Goal: Task Accomplishment & Management: Manage account settings

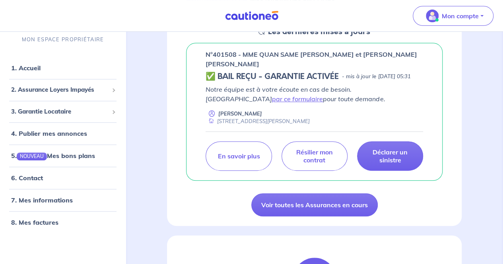
scroll to position [131, 0]
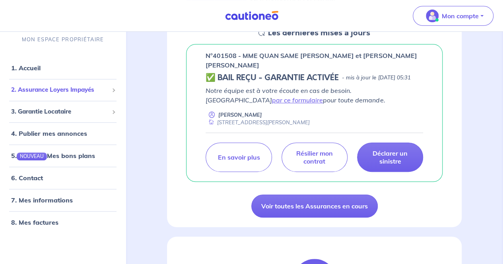
click at [66, 88] on span "2. Assurance Loyers Impayés" at bounding box center [59, 90] width 97 height 9
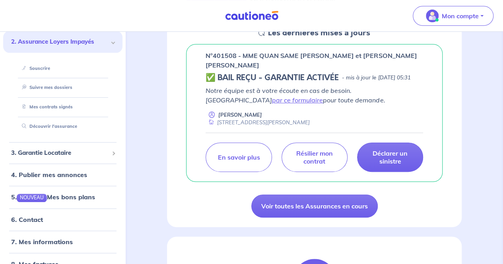
scroll to position [63, 0]
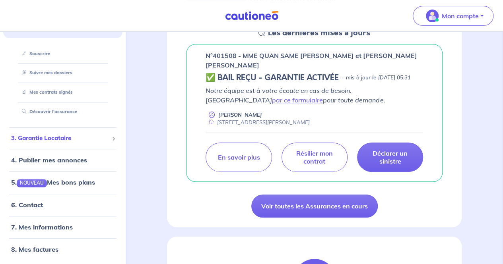
click at [85, 134] on span "3. Garantie Locataire" at bounding box center [59, 138] width 97 height 9
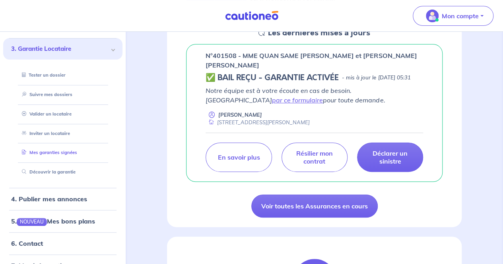
click at [62, 153] on link "Mes garanties signées" at bounding box center [48, 153] width 58 height 6
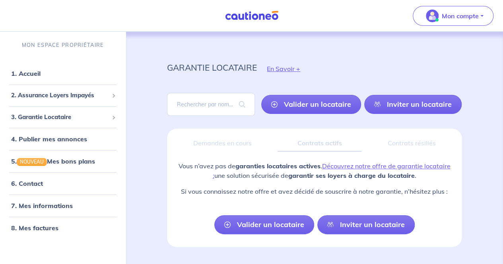
scroll to position [20, 0]
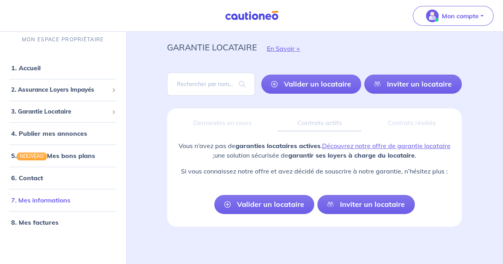
click at [59, 204] on link "7. Mes informations" at bounding box center [40, 201] width 59 height 8
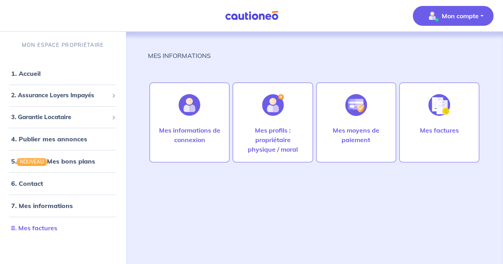
click at [46, 230] on link "8. Mes factures" at bounding box center [34, 228] width 46 height 8
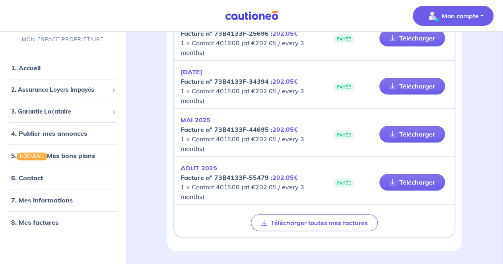
scroll to position [127, 0]
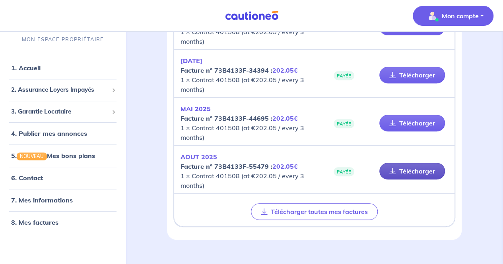
click at [414, 170] on link "Télécharger" at bounding box center [412, 171] width 66 height 17
click at [392, 168] on icon at bounding box center [392, 171] width 7 height 6
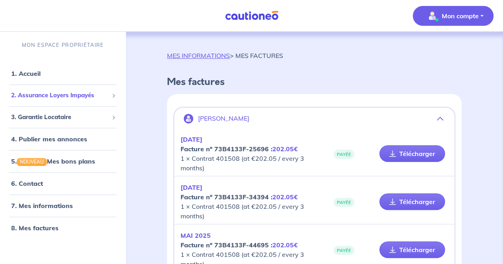
click at [39, 97] on span "2. Assurance Loyers Impayés" at bounding box center [59, 95] width 97 height 9
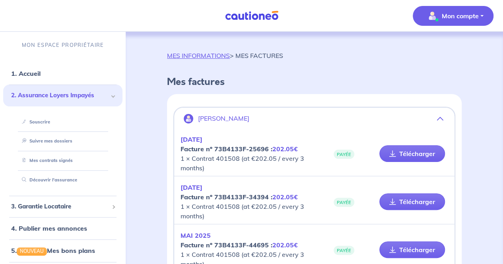
scroll to position [54, 0]
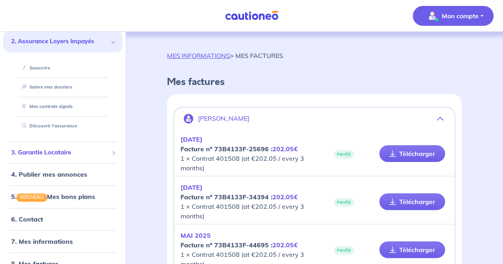
click at [61, 153] on span "3. Garantie Locataire" at bounding box center [59, 152] width 97 height 9
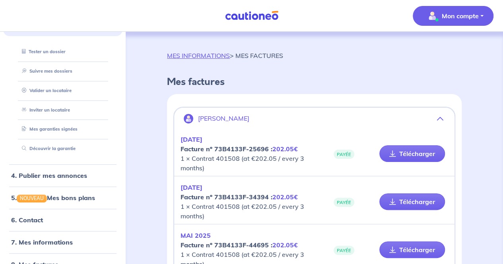
scroll to position [86, 0]
